Goal: Task Accomplishment & Management: Complete application form

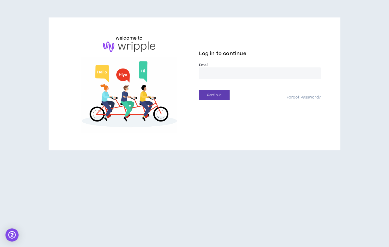
click at [215, 70] on input "email" at bounding box center [260, 73] width 122 height 12
type input "**********"
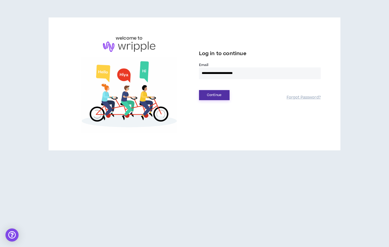
click at [216, 96] on button "Continue" at bounding box center [214, 95] width 31 height 10
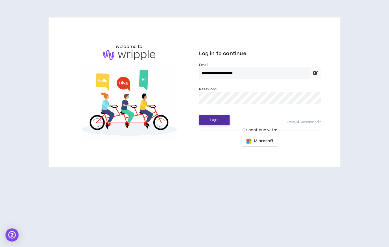
click at [213, 120] on button "Login" at bounding box center [214, 120] width 31 height 10
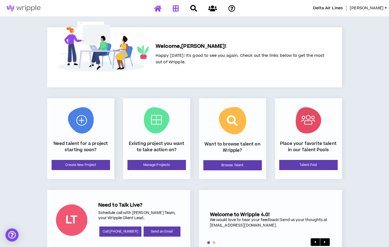
click at [175, 8] on icon at bounding box center [176, 8] width 6 height 7
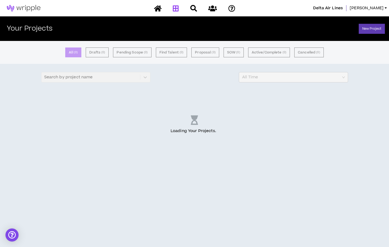
click at [175, 8] on div at bounding box center [195, 9] width 96 height 10
click at [213, 8] on icon at bounding box center [212, 8] width 8 height 7
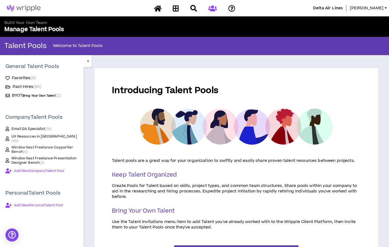
click at [21, 146] on span "Window Seat Freelance Copywriter Bench ( 4 )" at bounding box center [44, 149] width 67 height 9
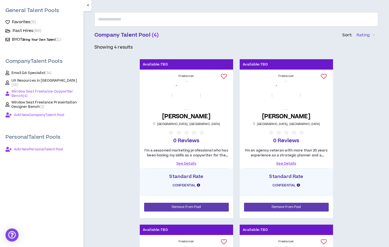
scroll to position [59, 0]
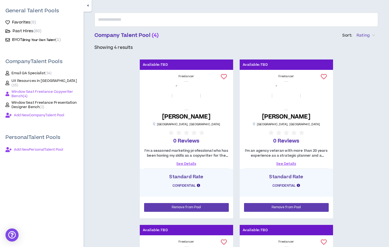
click at [32, 39] on span "Bring Your Own Talent" at bounding box center [38, 40] width 33 height 4
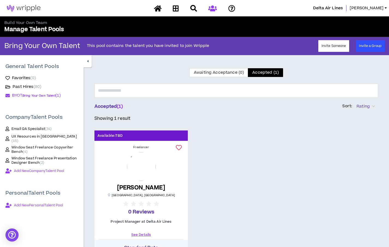
click at [23, 146] on span "Window Seat Freelance Copywriter Bench ( 4 )" at bounding box center [44, 149] width 67 height 9
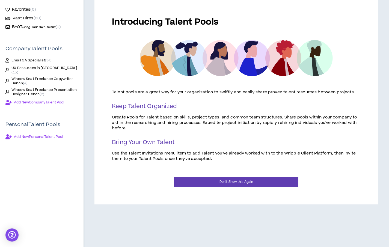
scroll to position [78, 0]
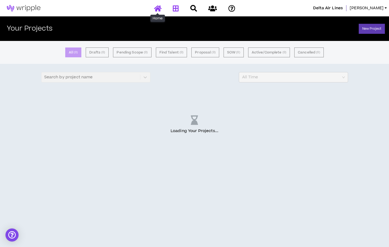
click at [157, 9] on icon at bounding box center [158, 8] width 8 height 7
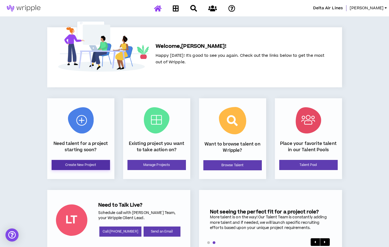
click at [83, 165] on link "Create New Project" at bounding box center [81, 165] width 58 height 10
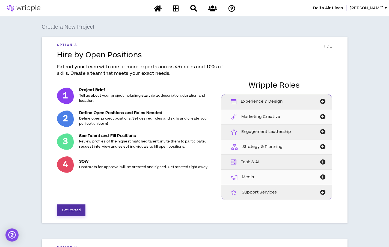
click at [75, 215] on button "Get Started" at bounding box center [71, 210] width 28 height 12
